Goal: Information Seeking & Learning: Learn about a topic

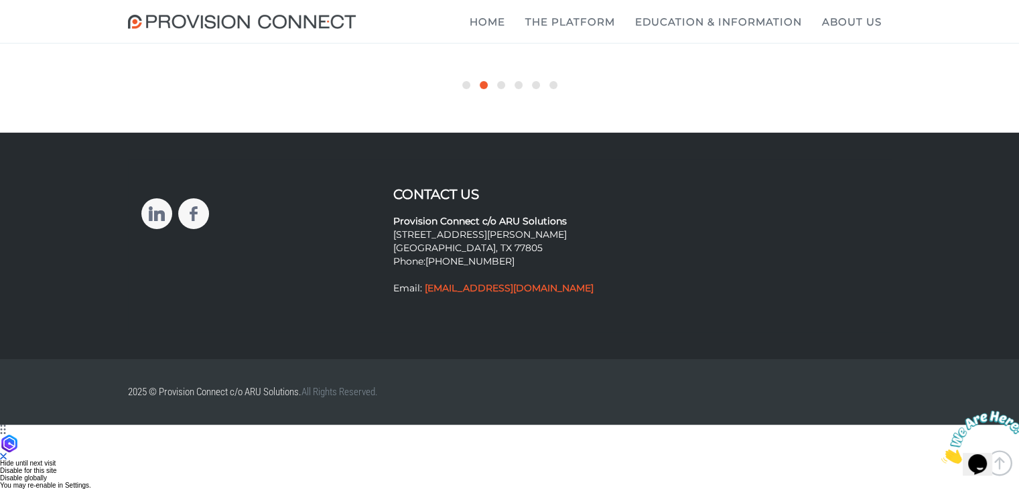
scroll to position [5354, 0]
click at [839, 20] on link "About Us" at bounding box center [852, 22] width 80 height 44
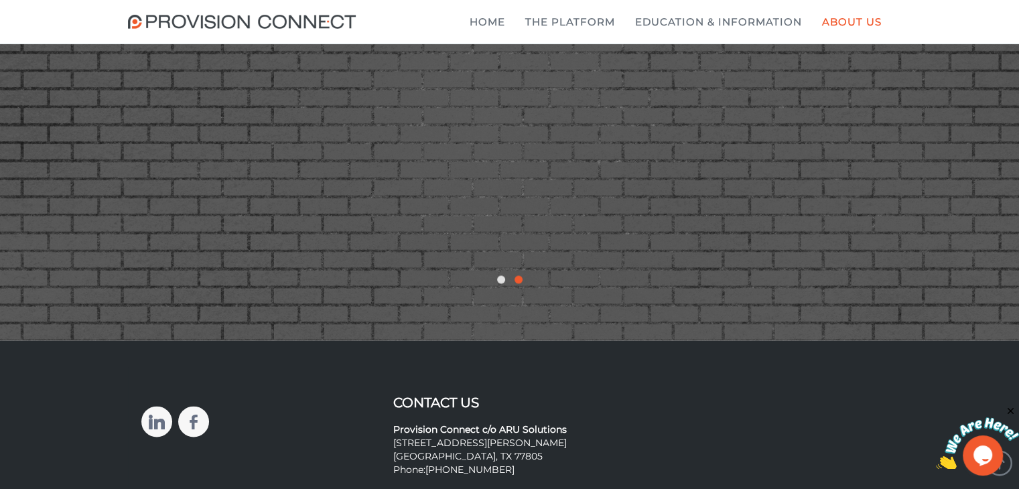
scroll to position [2613, 0]
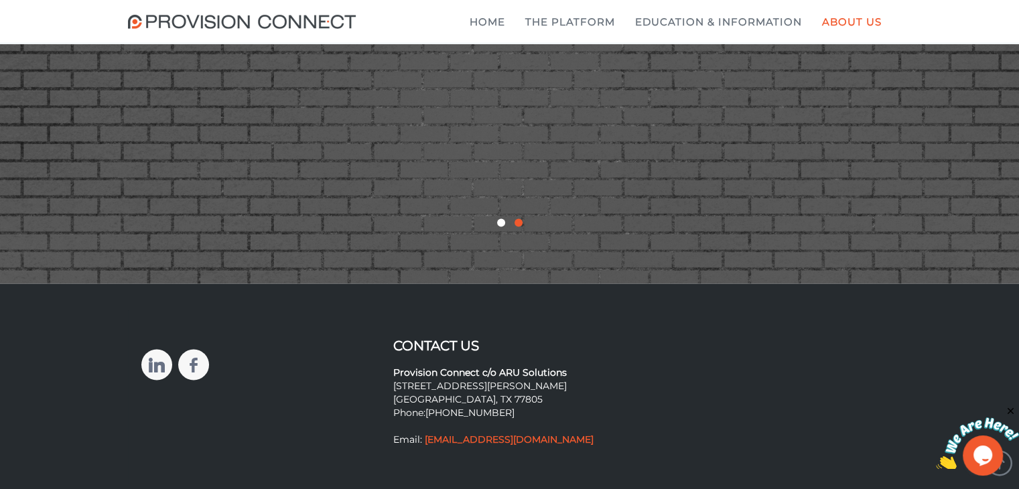
click at [498, 227] on div at bounding box center [501, 223] width 8 height 8
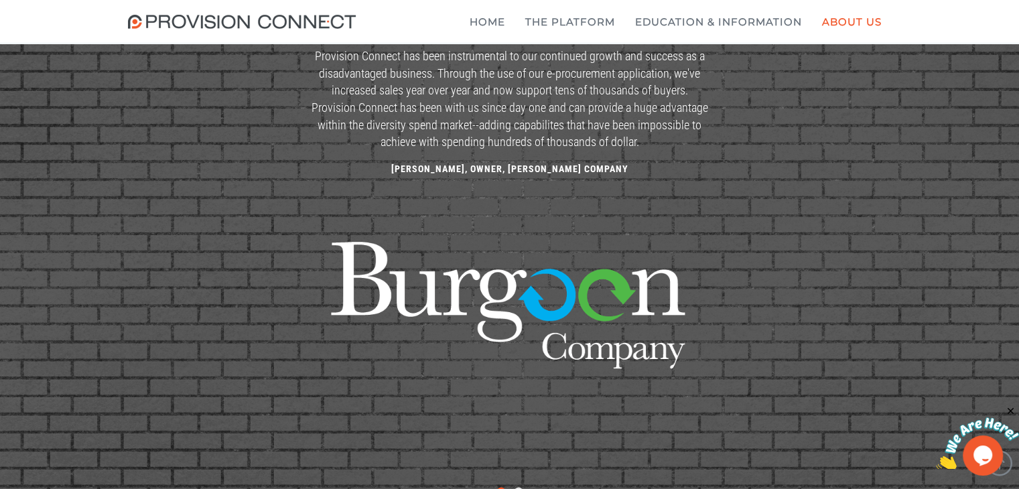
scroll to position [2345, 0]
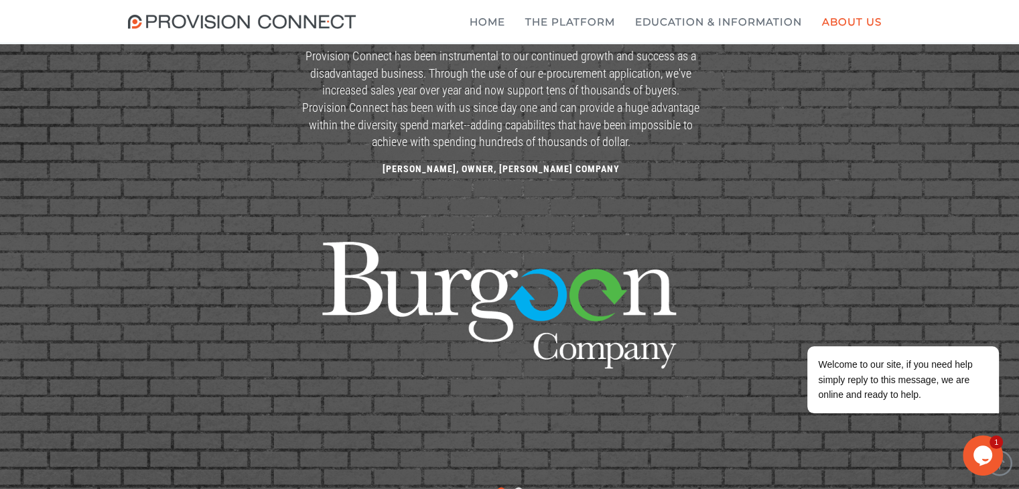
click at [557, 301] on img at bounding box center [500, 316] width 402 height 256
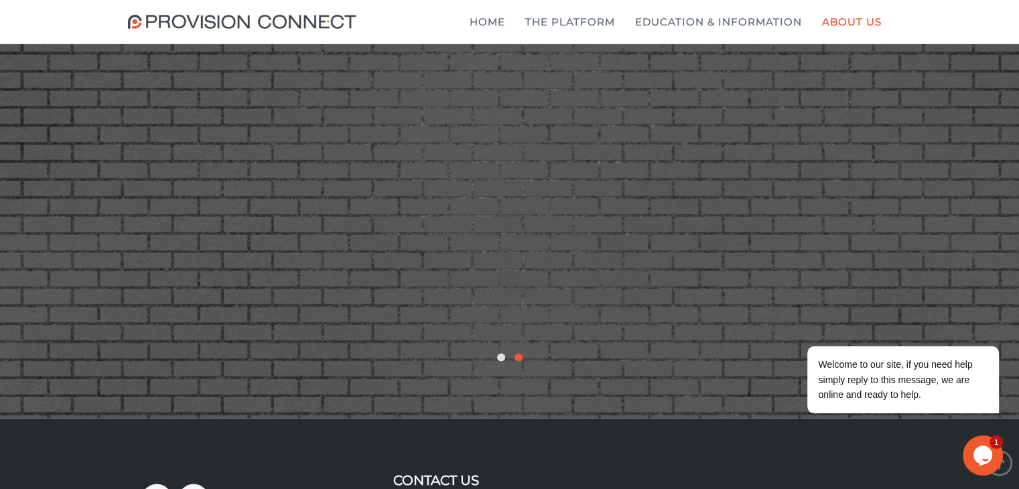
scroll to position [2680, 0]
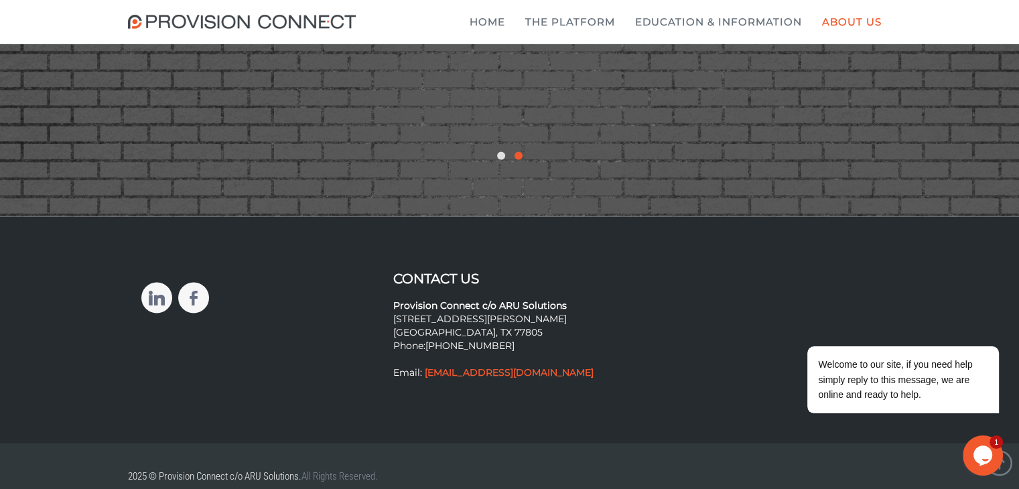
click at [450, 163] on div at bounding box center [510, 156] width 804 height 15
